Goal: Task Accomplishment & Management: Complete application form

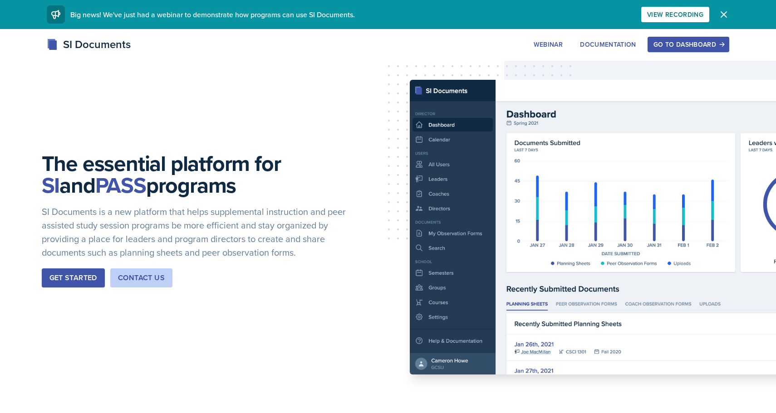
click at [665, 44] on div "Go to Dashboard" at bounding box center [688, 44] width 70 height 7
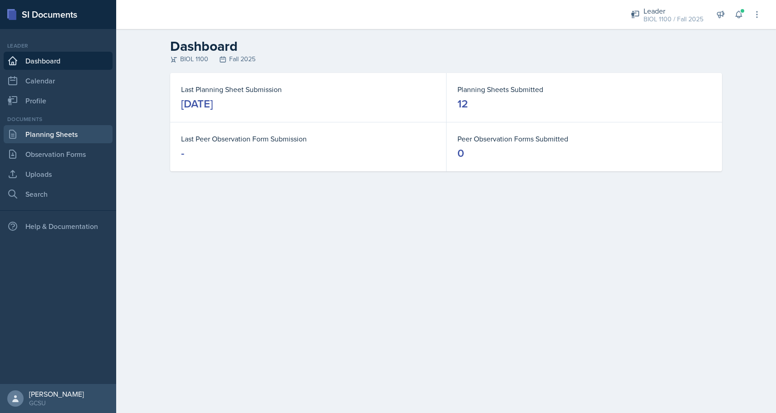
click at [52, 137] on link "Planning Sheets" at bounding box center [58, 134] width 109 height 18
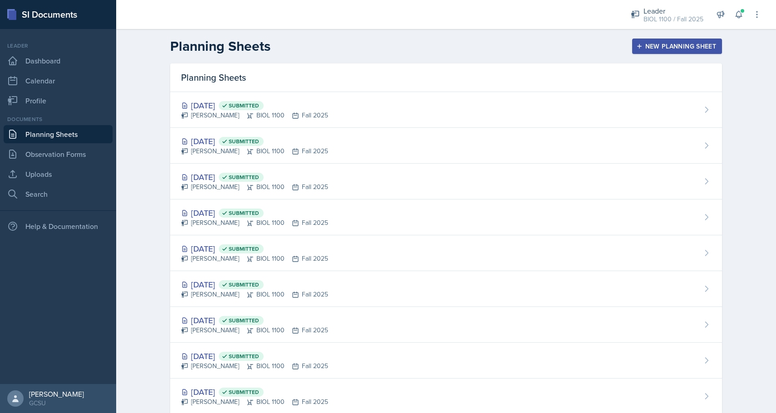
click at [648, 44] on div "New Planning Sheet" at bounding box center [677, 46] width 78 height 7
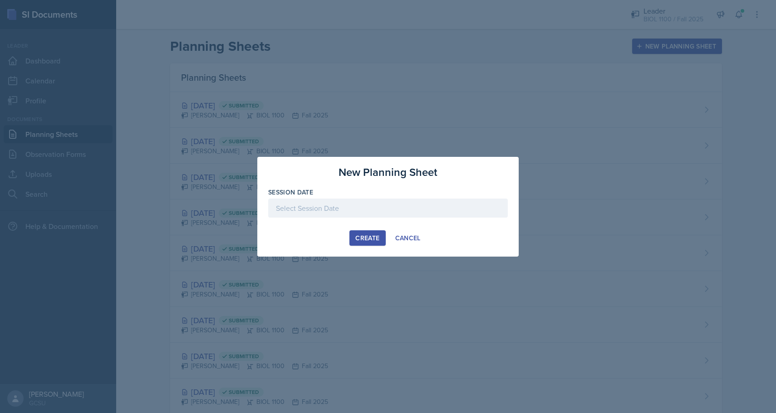
click at [334, 208] on div at bounding box center [387, 208] width 239 height 19
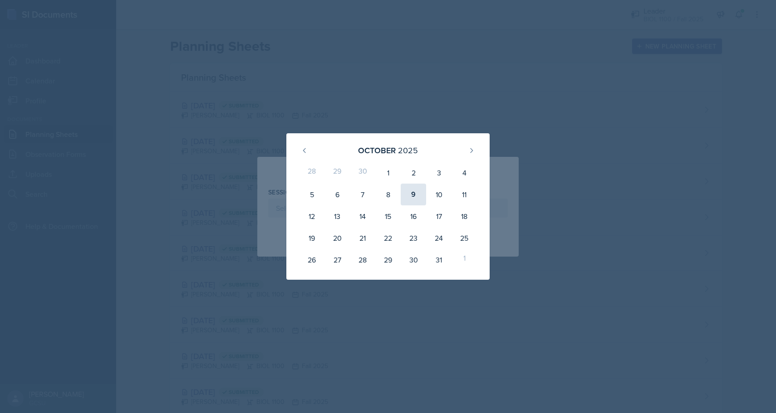
click at [413, 194] on div "9" at bounding box center [413, 195] width 25 height 22
type input "[DATE]"
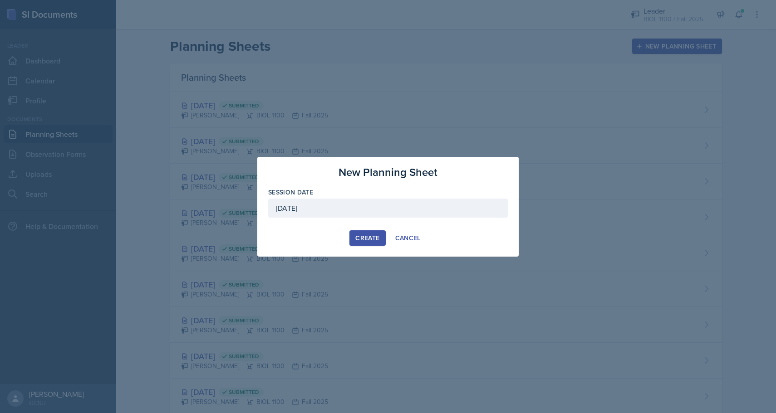
click at [357, 242] on div "Create" at bounding box center [367, 237] width 24 height 7
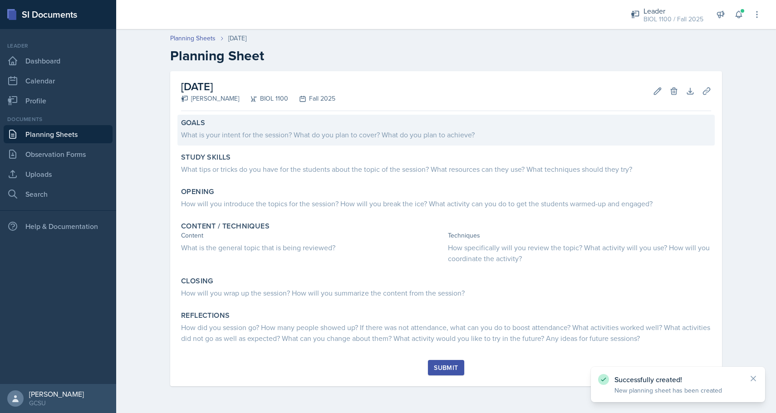
click at [327, 133] on div "What is your intent for the session? What do you plan to cover? What do you pla…" at bounding box center [446, 134] width 530 height 11
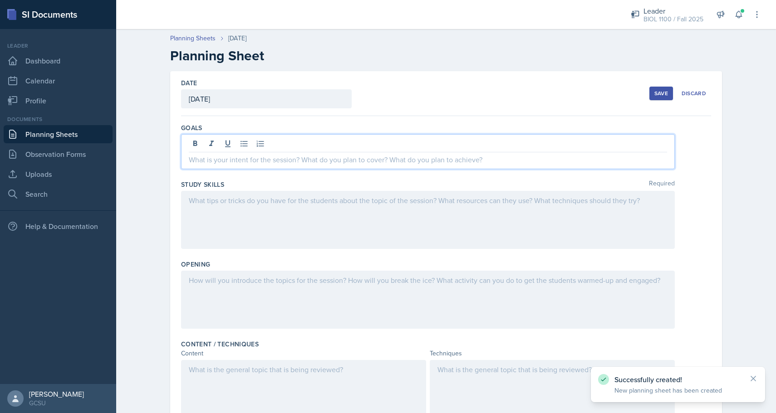
click at [340, 149] on div at bounding box center [427, 151] width 493 height 35
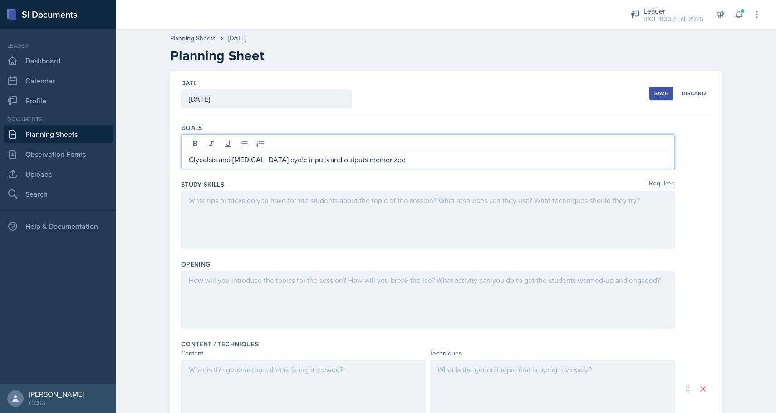
click at [277, 220] on div at bounding box center [427, 220] width 493 height 58
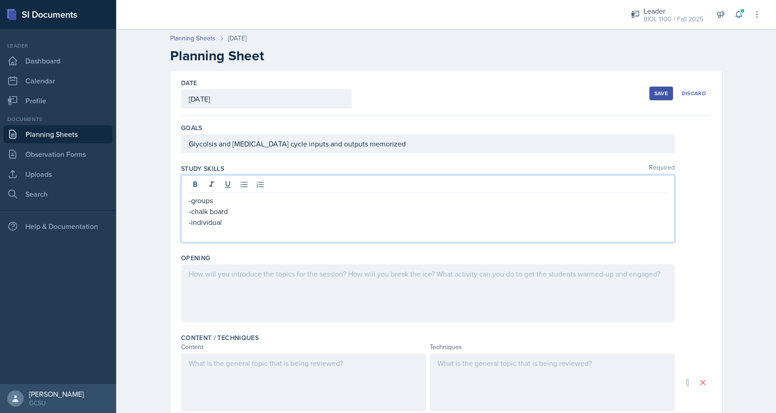
click at [272, 281] on div at bounding box center [427, 293] width 493 height 58
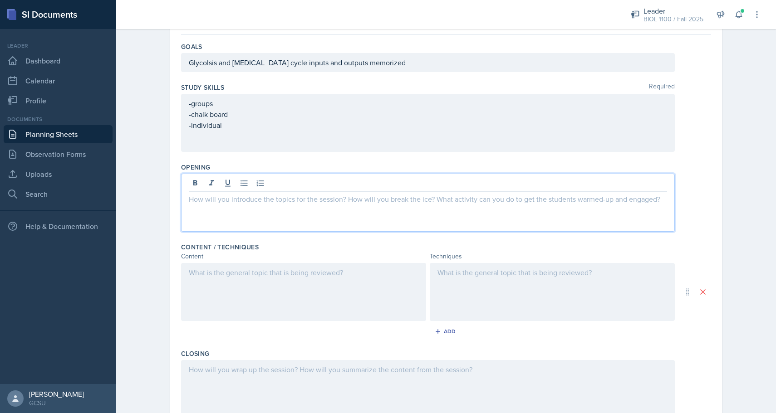
scroll to position [83, 0]
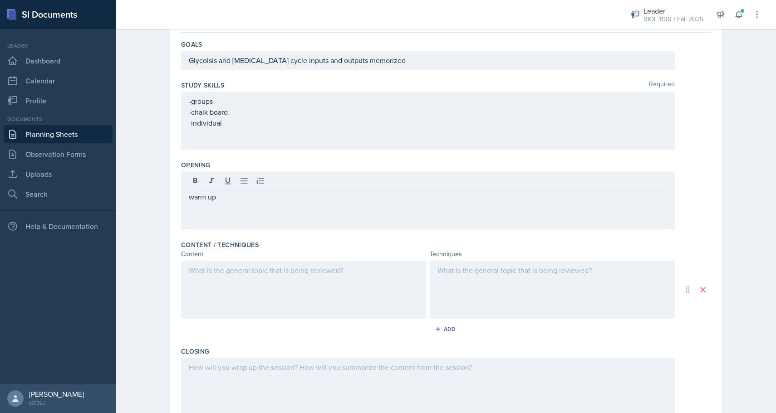
click at [456, 276] on div at bounding box center [552, 290] width 245 height 58
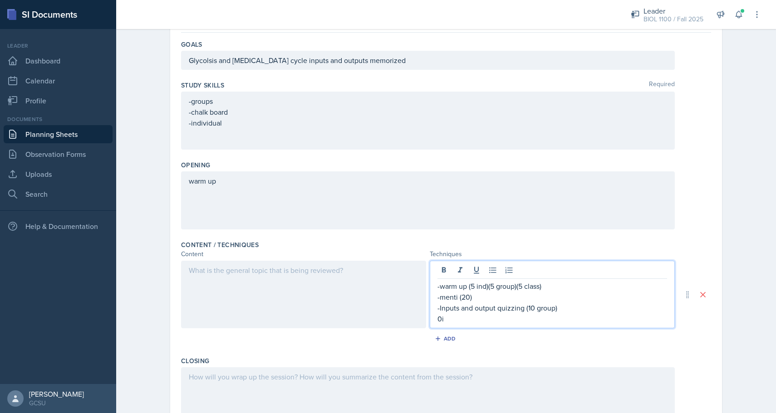
click at [495, 307] on p "-Inputs and output quizzing (10 group)" at bounding box center [552, 308] width 230 height 11
click at [450, 318] on p "0i" at bounding box center [552, 318] width 230 height 11
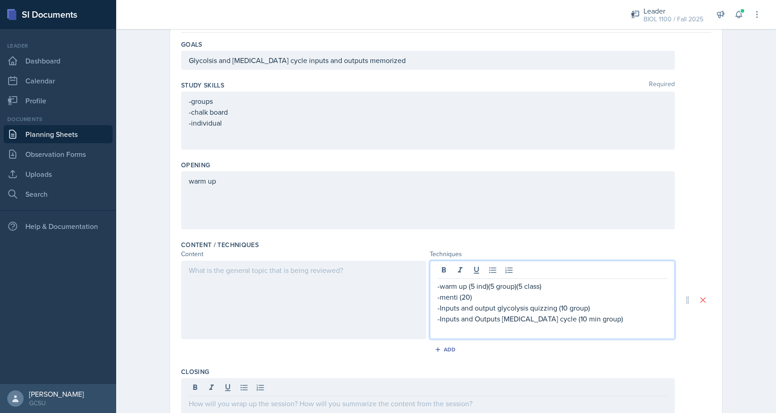
click at [477, 327] on p at bounding box center [552, 329] width 230 height 11
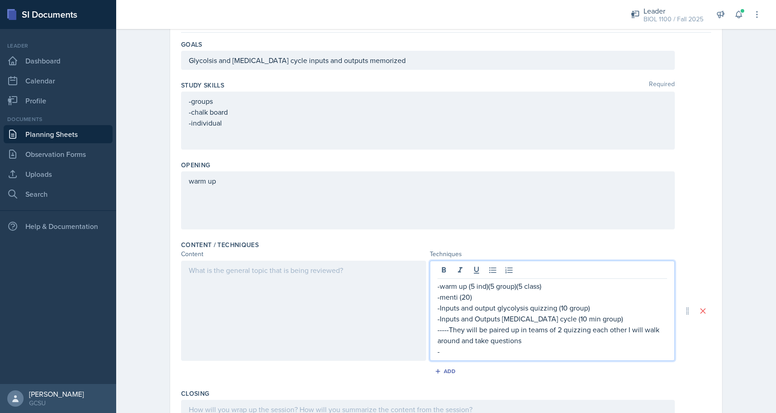
click at [379, 284] on div at bounding box center [303, 311] width 245 height 100
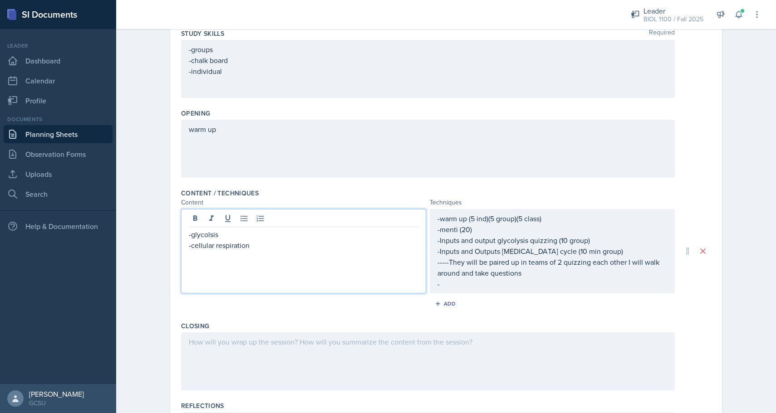
scroll to position [136, 0]
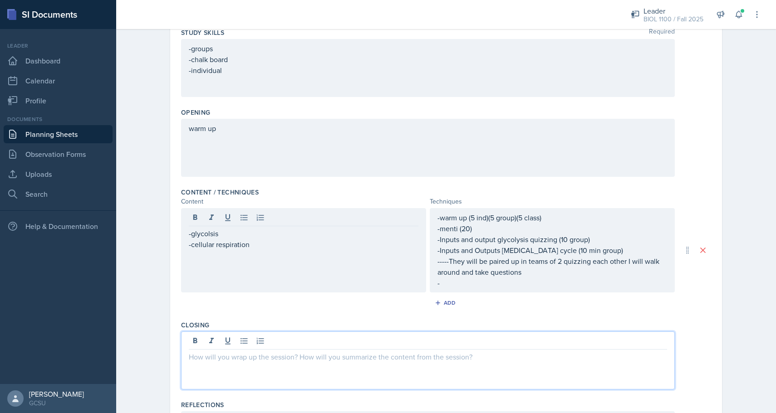
click at [327, 345] on div at bounding box center [427, 361] width 493 height 58
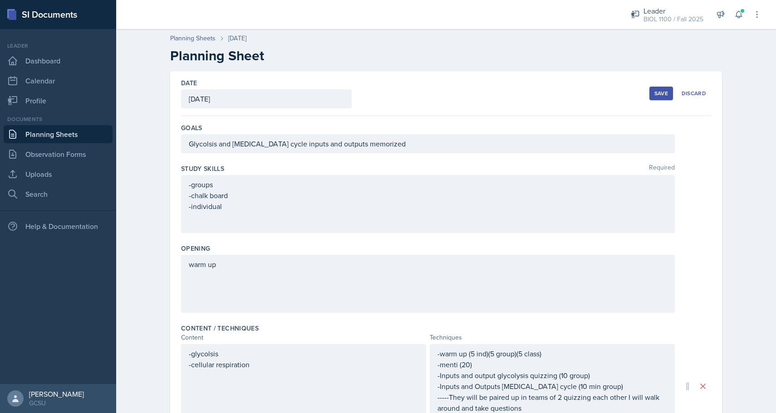
scroll to position [0, 0]
click at [658, 90] on div "Save" at bounding box center [661, 93] width 14 height 7
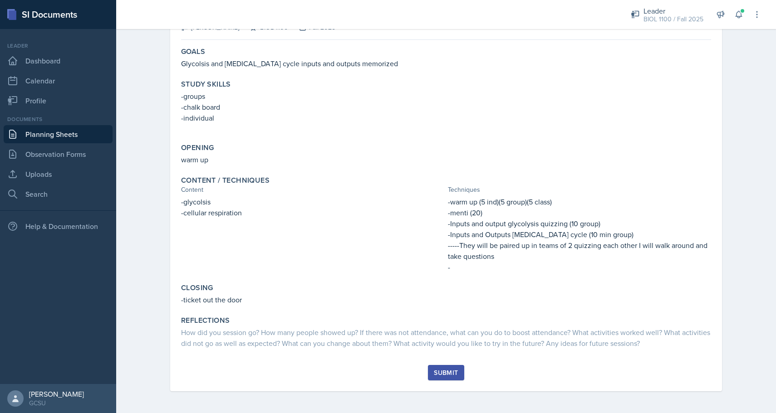
scroll to position [71, 0]
click at [440, 374] on div "Submit" at bounding box center [446, 372] width 24 height 7
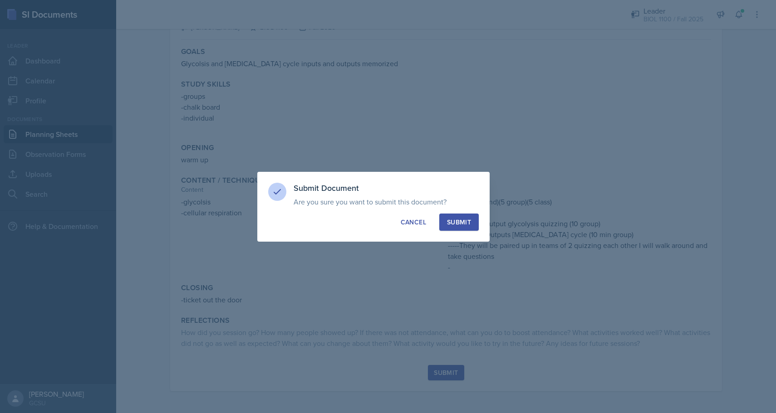
click at [473, 229] on button "Submit" at bounding box center [458, 222] width 39 height 17
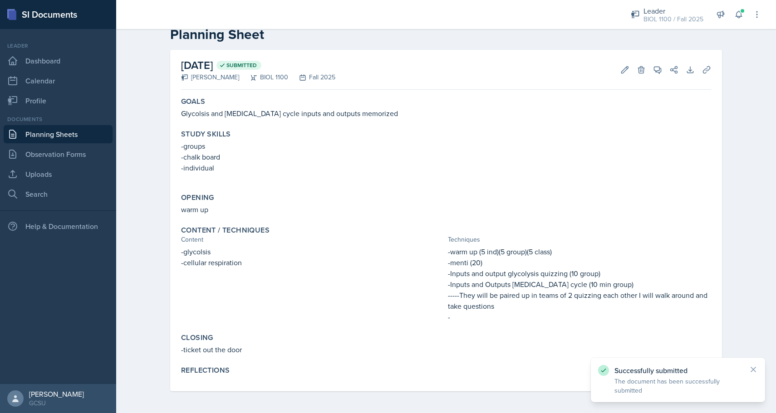
click at [91, 135] on link "Planning Sheets" at bounding box center [58, 134] width 109 height 18
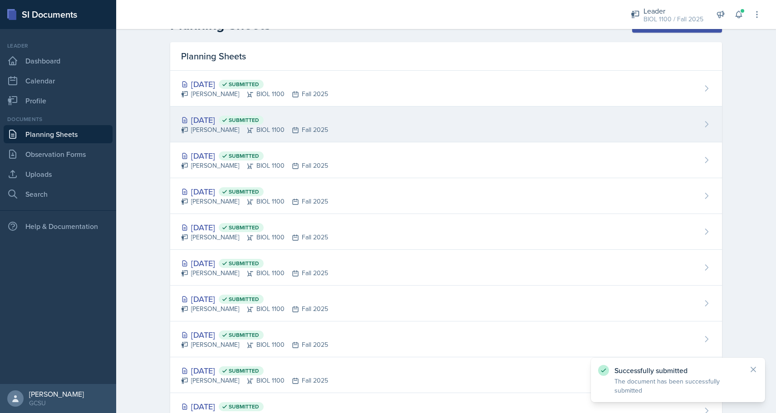
click at [369, 122] on div "[DATE] Submitted [PERSON_NAME] BIOL 1100 Fall 2025" at bounding box center [446, 125] width 552 height 36
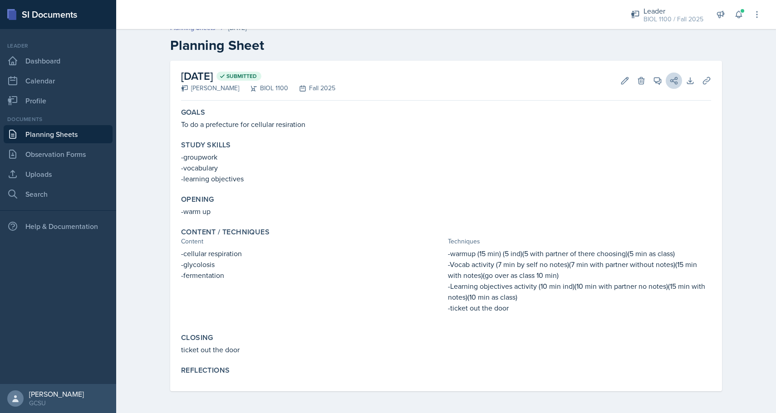
scroll to position [10, 0]
click at [620, 80] on icon at bounding box center [624, 80] width 9 height 9
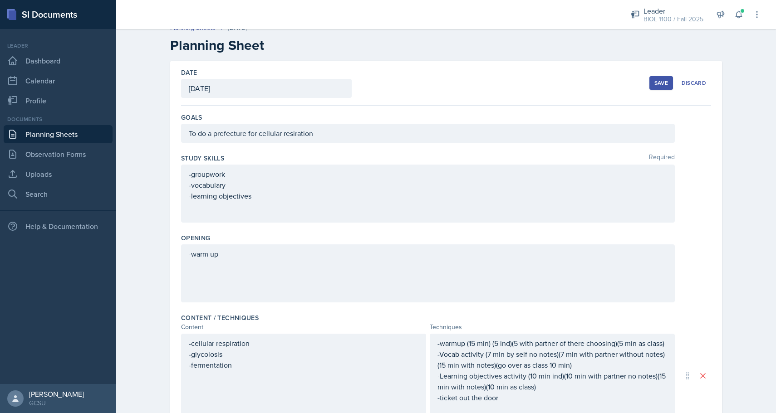
scroll to position [75, 0]
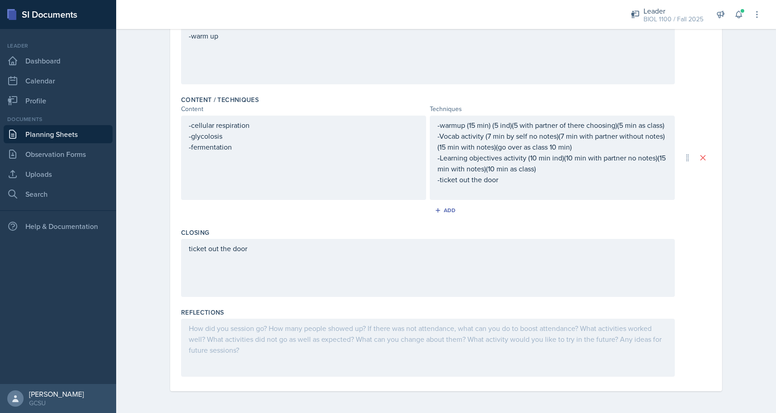
click at [252, 327] on div at bounding box center [427, 348] width 493 height 58
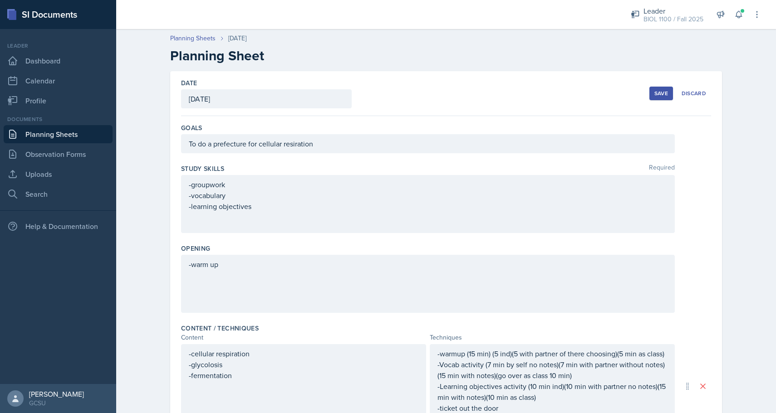
scroll to position [0, 0]
click at [658, 95] on div "Save" at bounding box center [661, 93] width 14 height 7
